Goal: Transaction & Acquisition: Purchase product/service

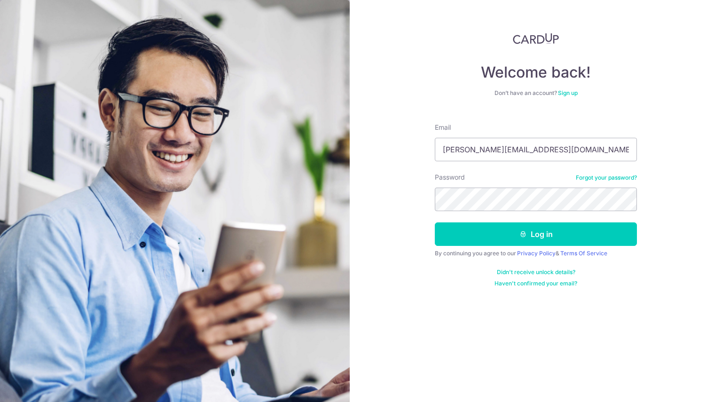
type input "anna.adsl@gmail.com"
click at [435, 222] on button "Log in" at bounding box center [536, 234] width 202 height 24
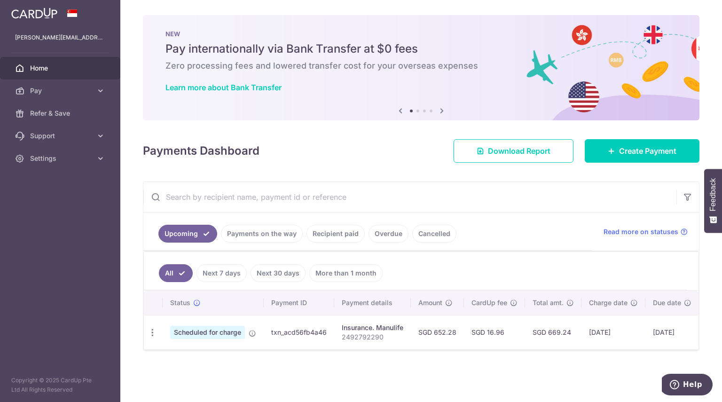
scroll to position [0, 69]
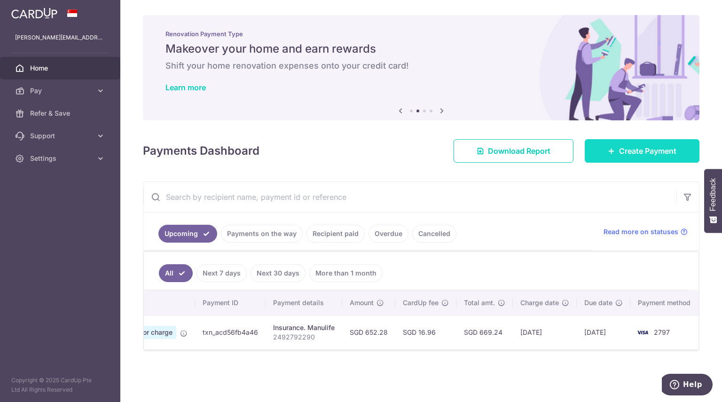
click at [640, 153] on span "Create Payment" at bounding box center [647, 150] width 57 height 11
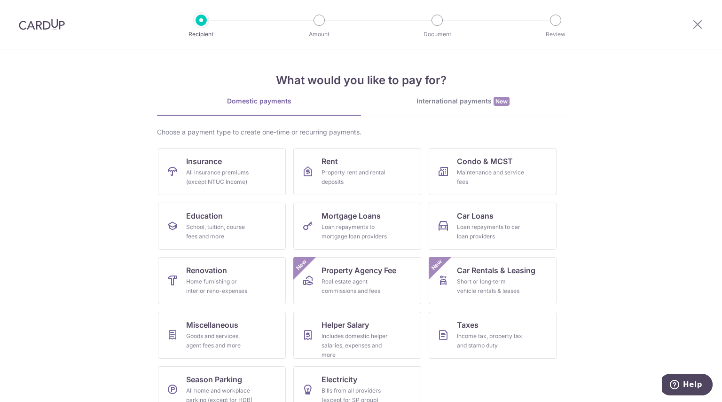
scroll to position [19, 0]
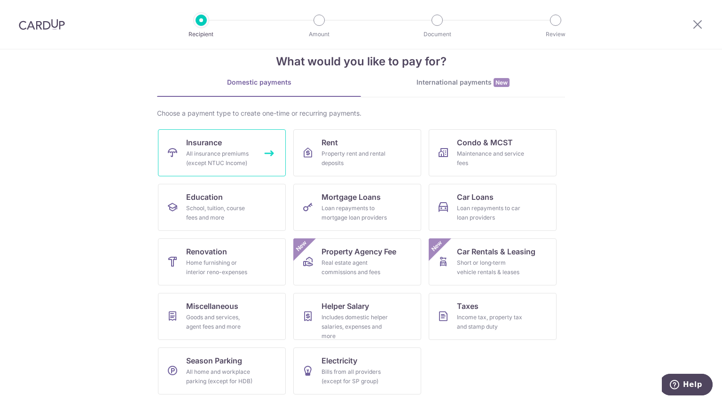
click at [234, 159] on div "All insurance premiums (except NTUC Income)" at bounding box center [220, 158] width 68 height 19
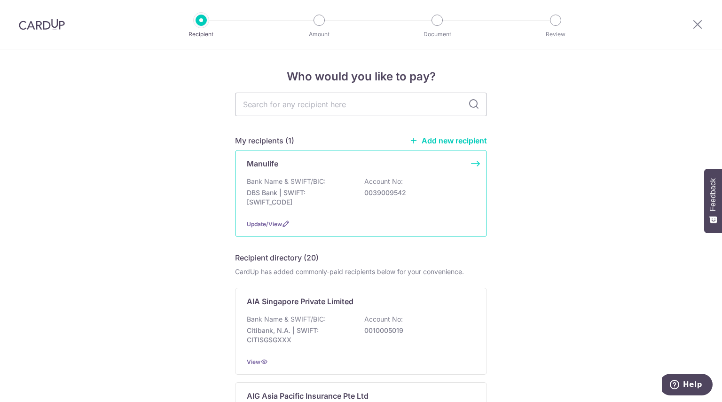
click at [296, 217] on div "Manulife Bank Name & SWIFT/BIC: DBS Bank | SWIFT: DBSSSGSGXXX Account No: 00390…" at bounding box center [361, 193] width 252 height 87
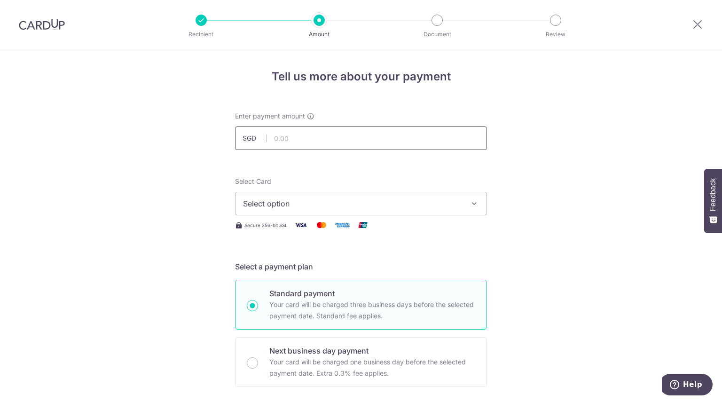
click at [319, 129] on input "text" at bounding box center [361, 139] width 252 height 24
click at [309, 198] on span "Select option" at bounding box center [352, 203] width 219 height 11
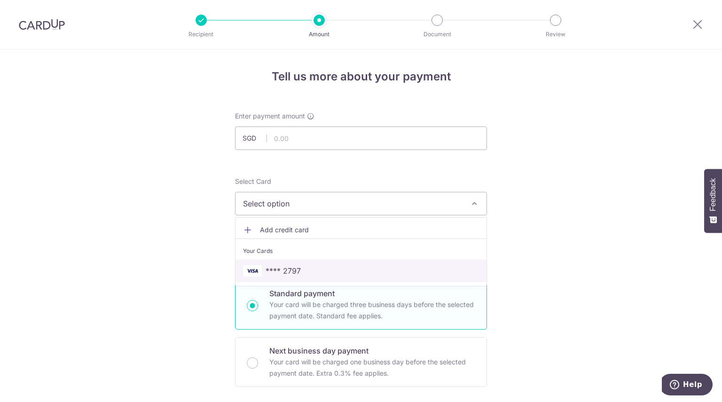
click at [296, 272] on span "**** 2797" at bounding box center [283, 270] width 35 height 11
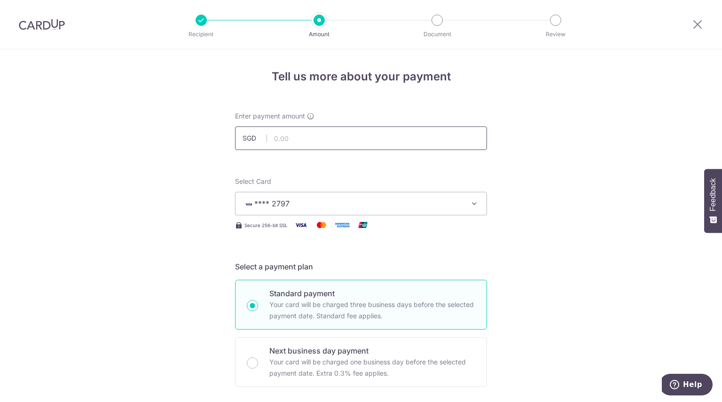
click at [328, 138] on input "text" at bounding box center [361, 139] width 252 height 24
click at [320, 139] on input "36,000.00" at bounding box center [361, 139] width 252 height 24
click button "Add Card" at bounding box center [0, 0] width 0 height 0
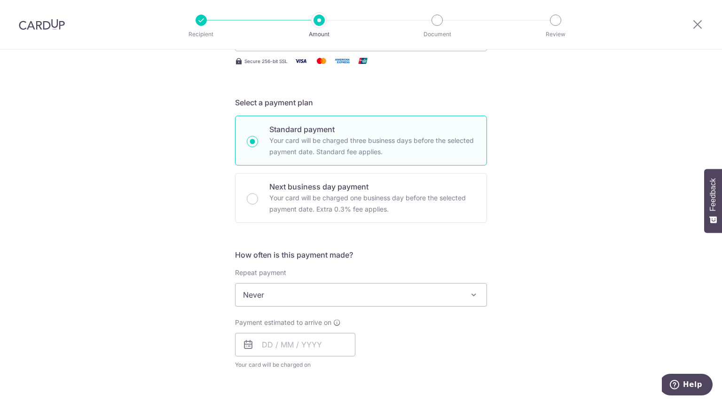
scroll to position [165, 0]
type input "3,600.00"
click at [287, 346] on input "text" at bounding box center [295, 345] width 120 height 24
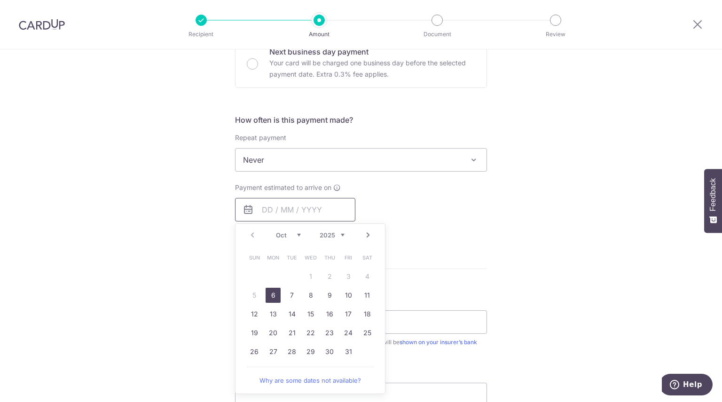
scroll to position [300, 0]
click at [310, 346] on link "29" at bounding box center [310, 351] width 15 height 15
type input "29/10/2025"
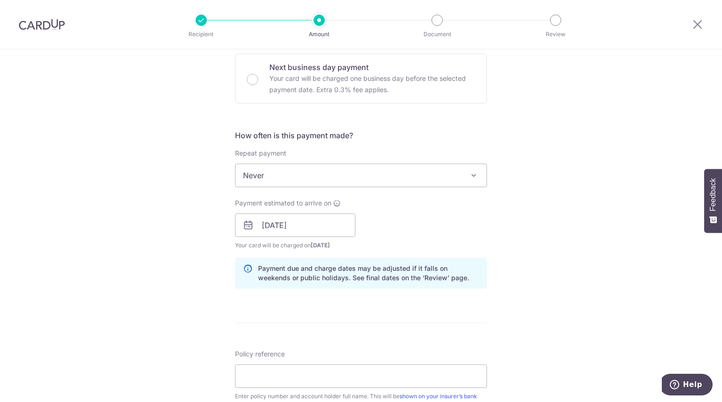
scroll to position [307, 0]
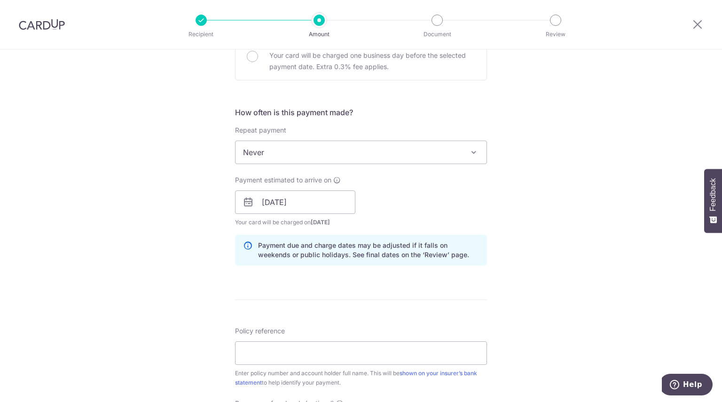
click at [318, 341] on div "Policy reference Enter policy number and account holder full name. This will be…" at bounding box center [361, 356] width 252 height 61
click at [317, 348] on input "Policy reference" at bounding box center [361, 353] width 252 height 24
type input "2451120939"
click button "Add Card" at bounding box center [0, 0] width 0 height 0
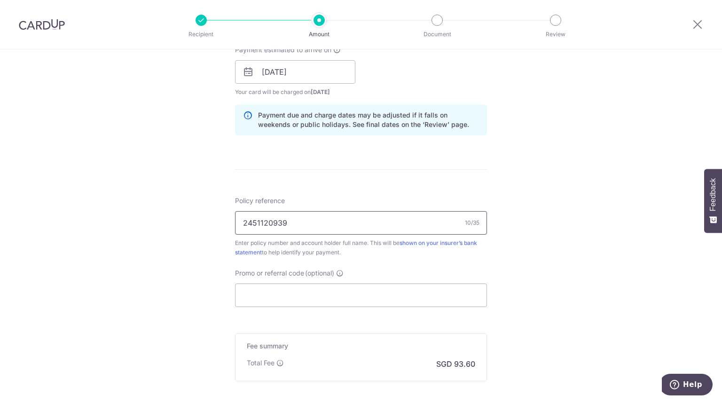
scroll to position [537, 0]
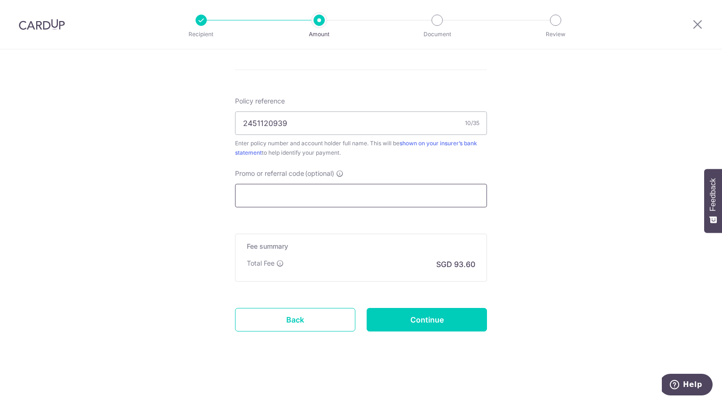
click at [300, 204] on input "Promo or referral code (optional)" at bounding box center [361, 196] width 252 height 24
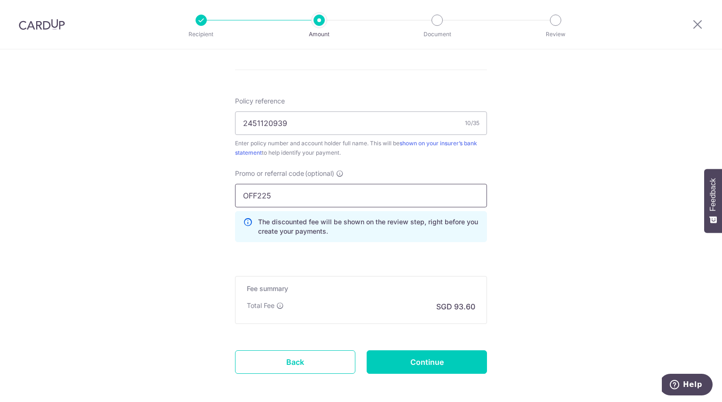
type input "OFF225"
click button "Add Card" at bounding box center [0, 0] width 0 height 0
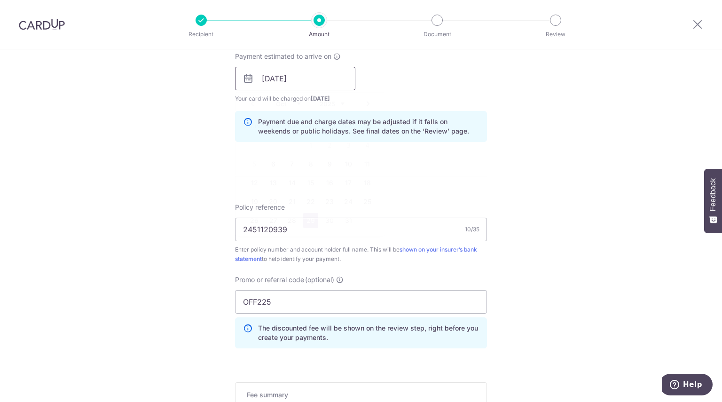
click at [320, 74] on input "29/10/2025" at bounding box center [295, 79] width 120 height 24
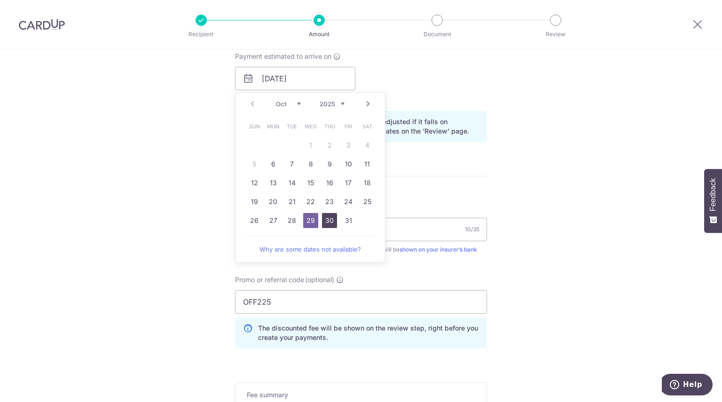
click at [325, 217] on link "30" at bounding box center [329, 220] width 15 height 15
type input "[DATE]"
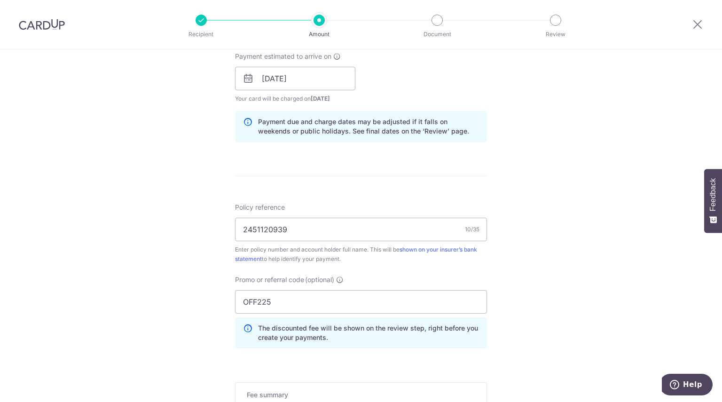
click at [455, 179] on form "Enter payment amount SGD 3,600.00 3600.00 Select Card **** 2797 Add credit card…" at bounding box center [361, 93] width 252 height 825
click at [333, 54] on icon at bounding box center [337, 57] width 8 height 8
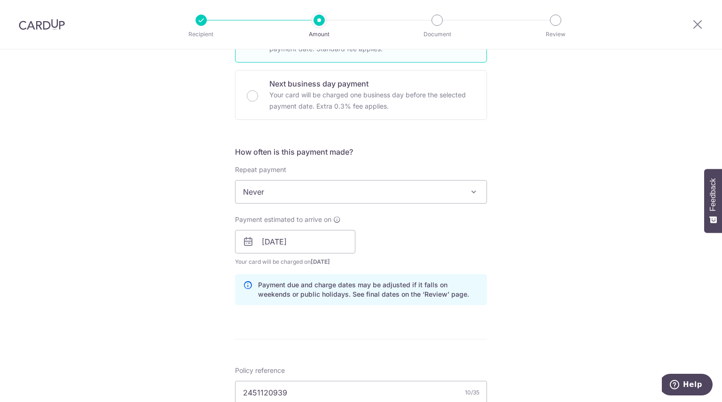
scroll to position [264, 0]
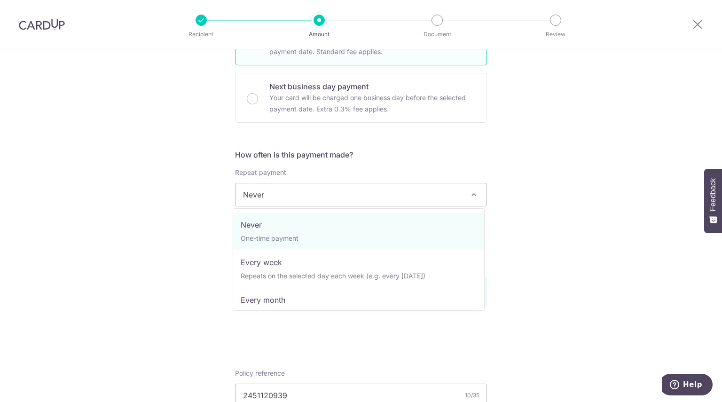
click at [434, 195] on span "Never" at bounding box center [361, 194] width 251 height 23
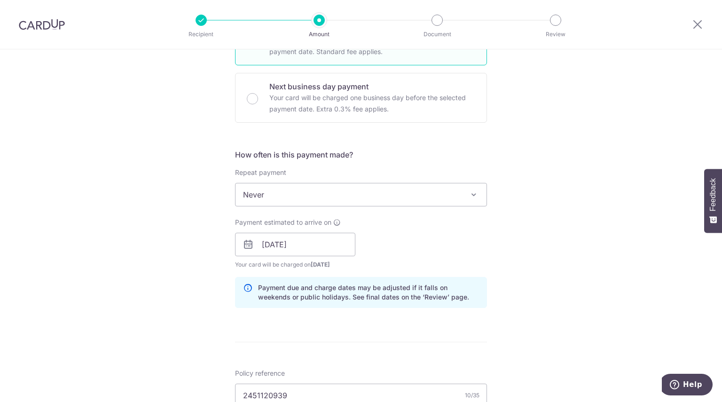
click at [434, 195] on span "Never" at bounding box center [361, 194] width 251 height 23
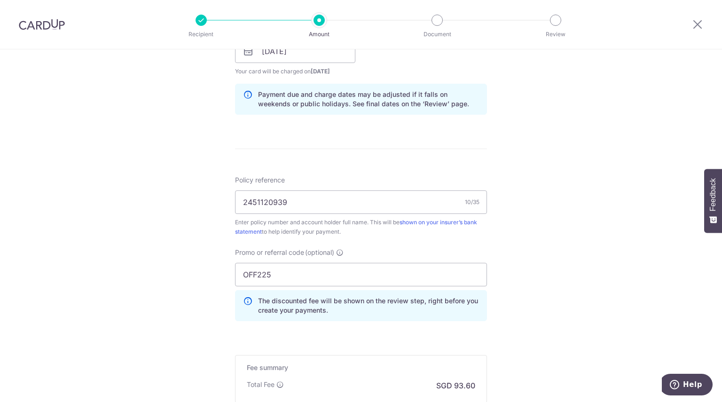
scroll to position [579, 0]
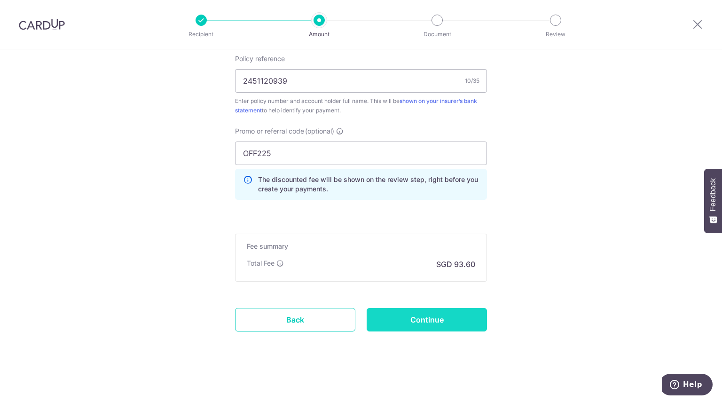
click at [439, 313] on input "Continue" at bounding box center [427, 320] width 120 height 24
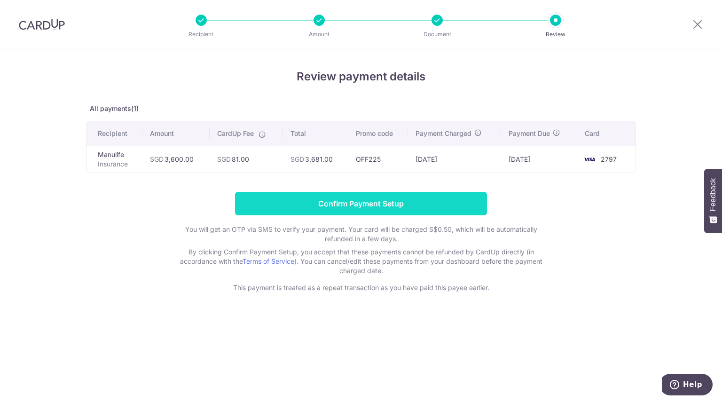
click at [387, 205] on input "Confirm Payment Setup" at bounding box center [361, 204] width 252 height 24
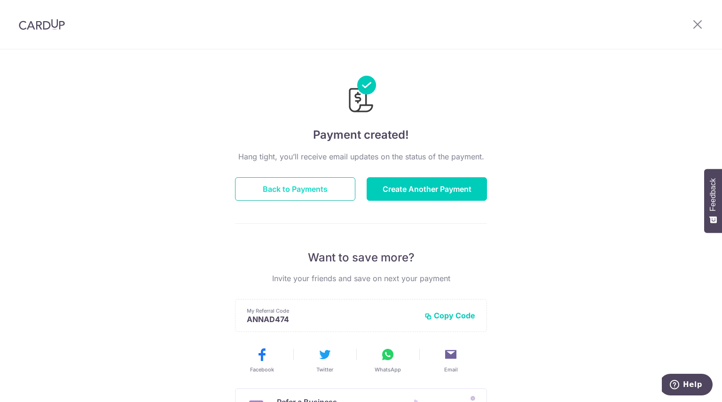
scroll to position [2, 0]
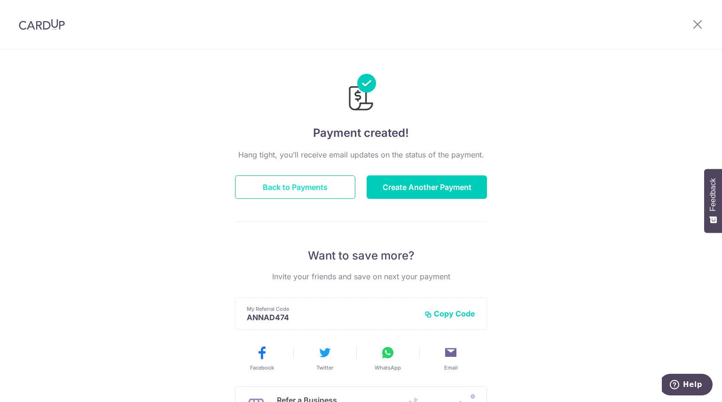
click at [266, 190] on button "Back to Payments" at bounding box center [295, 187] width 120 height 24
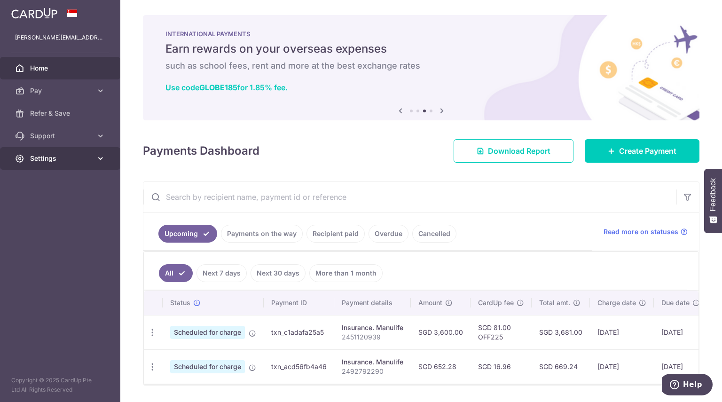
click at [94, 156] on link "Settings" at bounding box center [60, 158] width 120 height 23
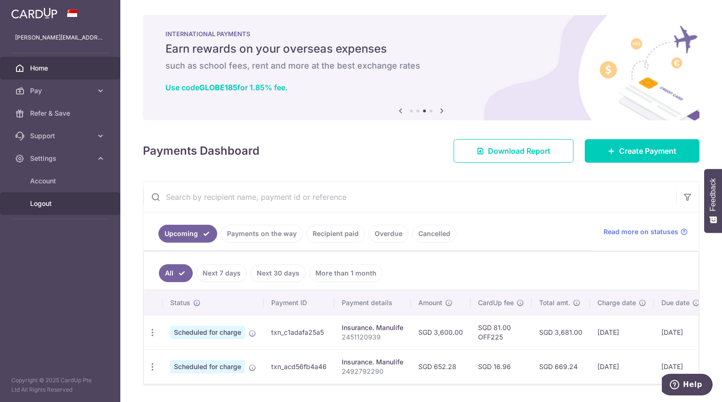
click at [48, 204] on span "Logout" at bounding box center [61, 203] width 62 height 9
